Goal: Information Seeking & Learning: Learn about a topic

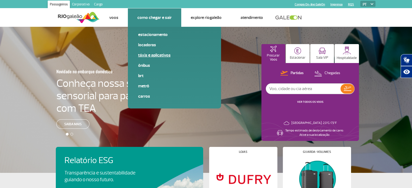
click at [150, 55] on link "Táxis e aplicativos" at bounding box center [174, 55] width 73 height 6
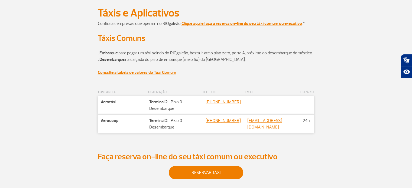
scroll to position [42, 0]
click at [223, 105] on link "[PHONE_NUMBER]" at bounding box center [223, 101] width 35 height 5
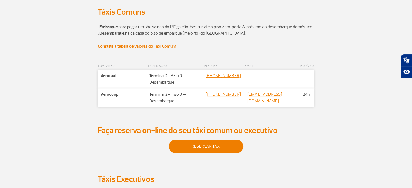
scroll to position [0, 0]
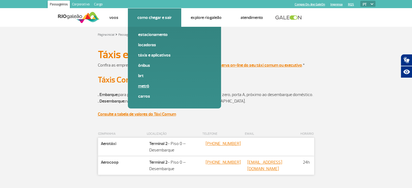
click at [141, 86] on link "Metrô" at bounding box center [174, 86] width 73 height 6
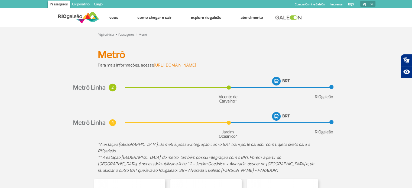
click at [340, 4] on link "Imprensa" at bounding box center [336, 5] width 12 height 4
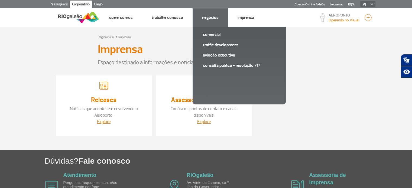
click at [215, 15] on link "Negócios" at bounding box center [210, 17] width 17 height 5
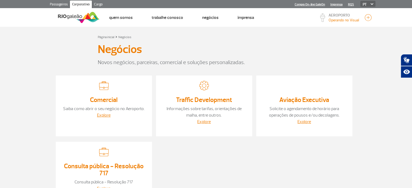
click at [61, 4] on link "Passageiros" at bounding box center [59, 5] width 22 height 9
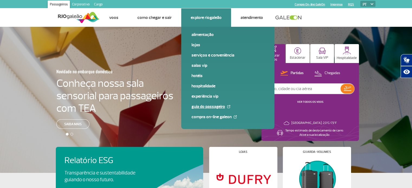
click at [209, 105] on link "Guia do Passageiro" at bounding box center [227, 107] width 73 height 6
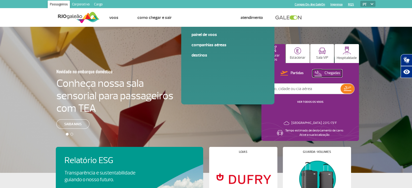
click at [324, 73] on button "Chegadas" at bounding box center [327, 73] width 29 height 7
click at [316, 43] on div at bounding box center [208, 104] width 416 height 155
click at [324, 51] on img at bounding box center [322, 51] width 7 height 7
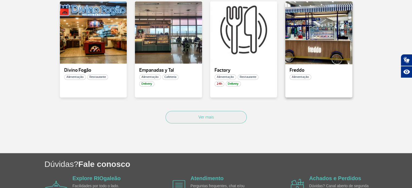
scroll to position [375, 0]
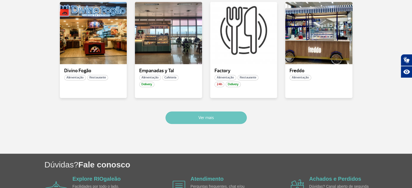
click at [226, 118] on button "Ver mais" at bounding box center [205, 118] width 81 height 12
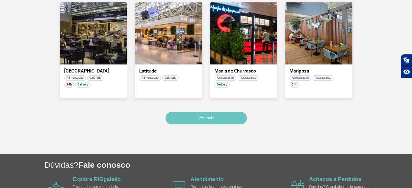
click at [226, 118] on button "Ver mais" at bounding box center [205, 118] width 81 height 12
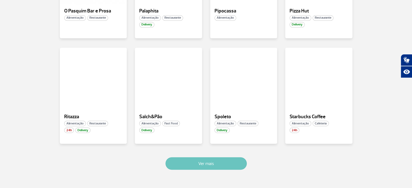
scroll to position [970, 0]
